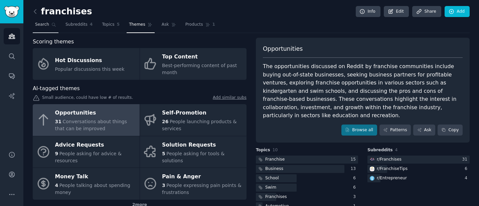
click at [49, 24] on link "Search" at bounding box center [46, 26] width 26 height 14
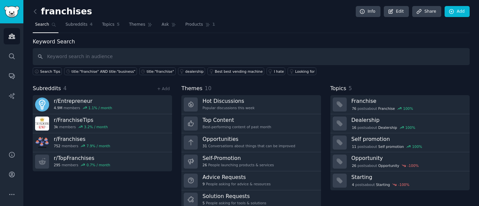
type input "o"
type input "business owner stories"
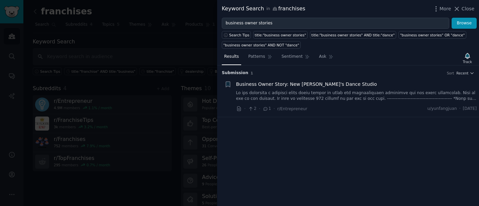
click at [321, 96] on link at bounding box center [356, 96] width 241 height 12
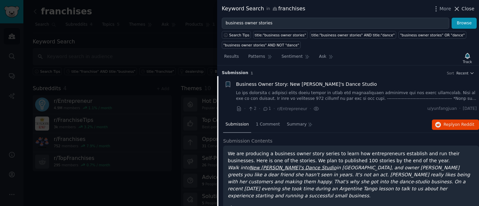
click at [469, 7] on span "Close" at bounding box center [467, 8] width 13 height 7
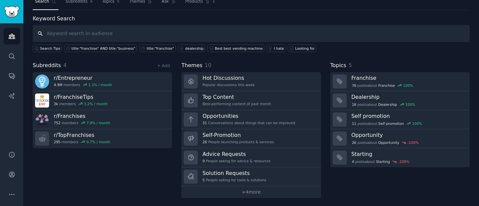
scroll to position [24, 0]
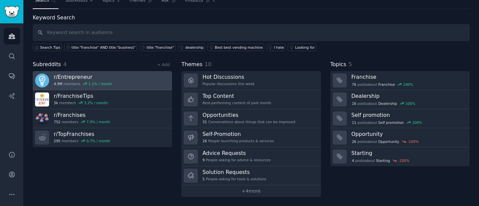
click at [79, 83] on div "4.9M members 1.1 % / month" at bounding box center [83, 83] width 58 height 5
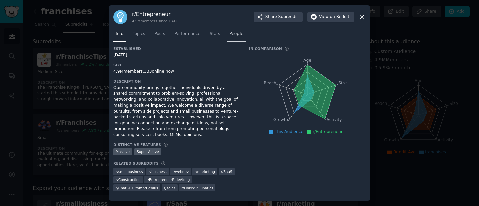
click at [239, 36] on span "People" at bounding box center [236, 34] width 14 height 6
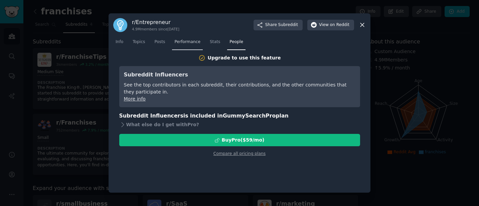
click at [190, 42] on span "Performance" at bounding box center [187, 42] width 26 height 6
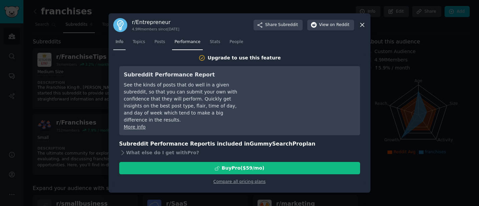
click at [121, 41] on span "Info" at bounding box center [119, 42] width 8 height 6
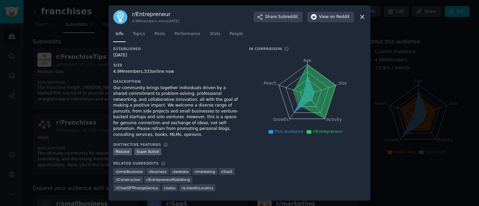
click at [362, 16] on icon at bounding box center [362, 17] width 4 height 4
